Goal: Navigation & Orientation: Understand site structure

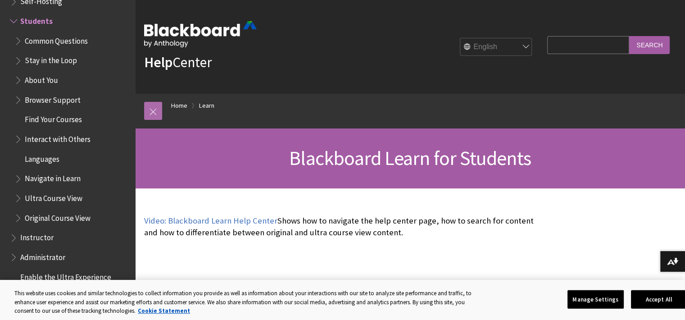
click at [160, 109] on link at bounding box center [153, 111] width 18 height 18
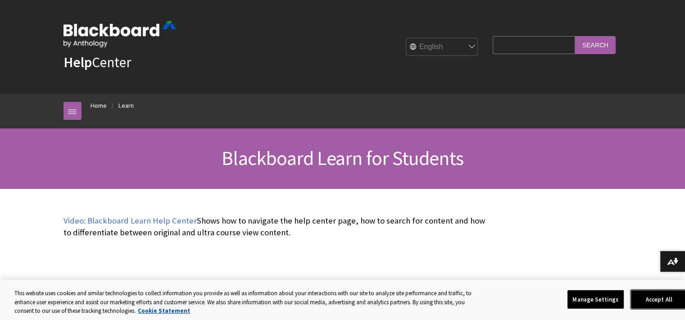
click at [667, 296] on button "Accept All" at bounding box center [659, 298] width 56 height 19
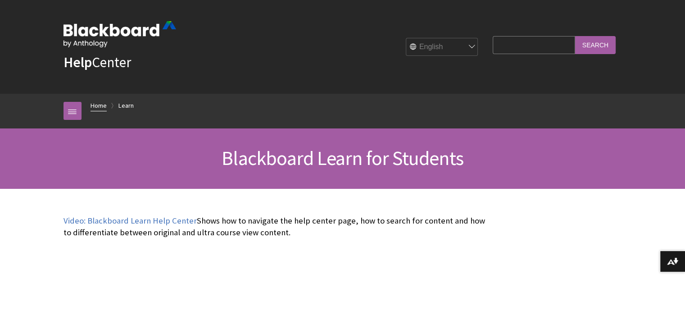
click at [101, 107] on link "Home" at bounding box center [98, 105] width 16 height 11
